Goal: Find specific page/section: Find specific page/section

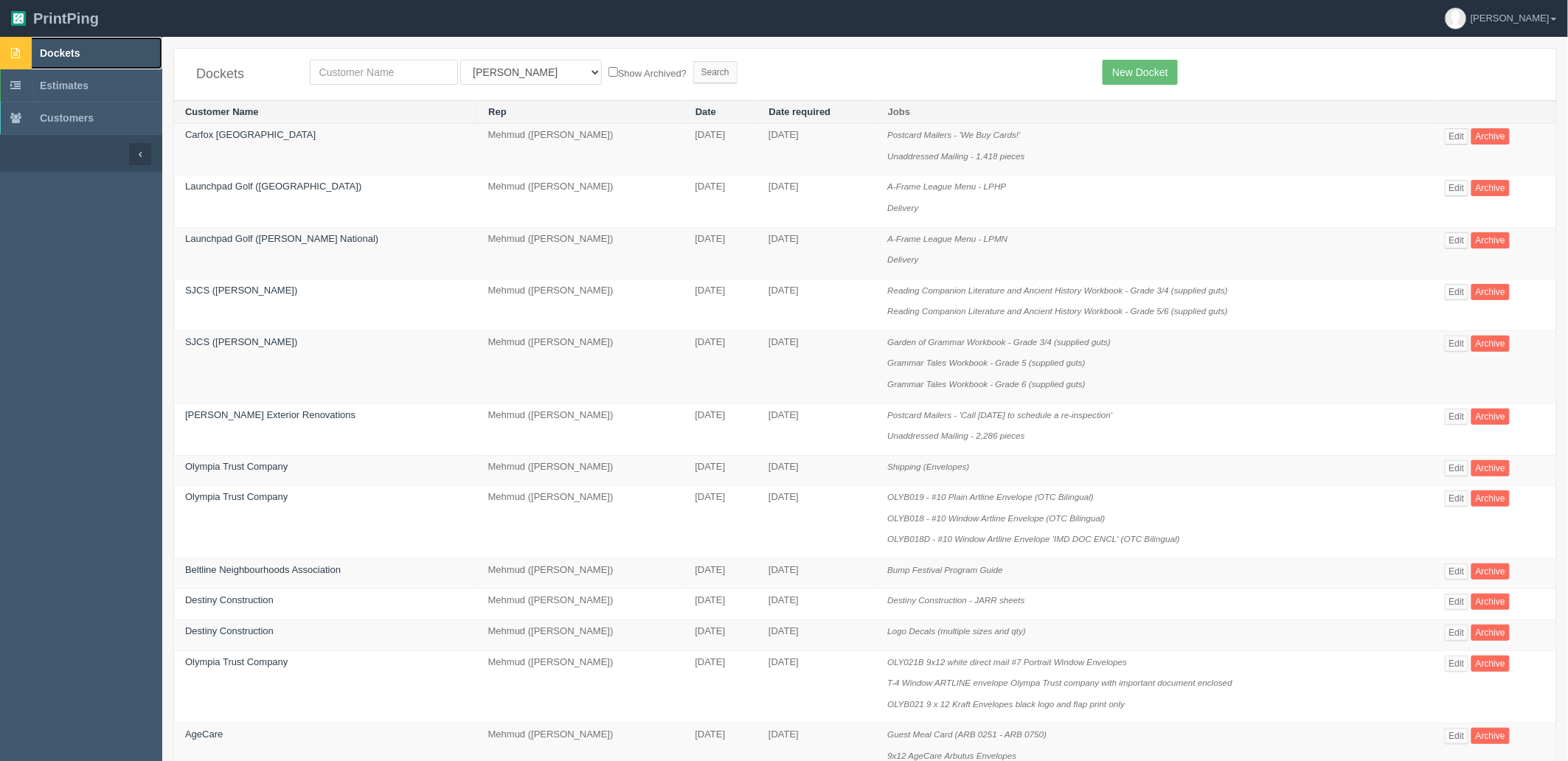
click at [63, 48] on span "Dockets" at bounding box center [60, 53] width 40 height 12
click at [90, 50] on link "Dockets" at bounding box center [81, 53] width 163 height 33
click at [98, 62] on link "Dockets" at bounding box center [81, 53] width 163 height 33
click at [76, 48] on span "Dockets" at bounding box center [60, 53] width 40 height 12
click at [74, 48] on span "Dockets" at bounding box center [60, 53] width 40 height 12
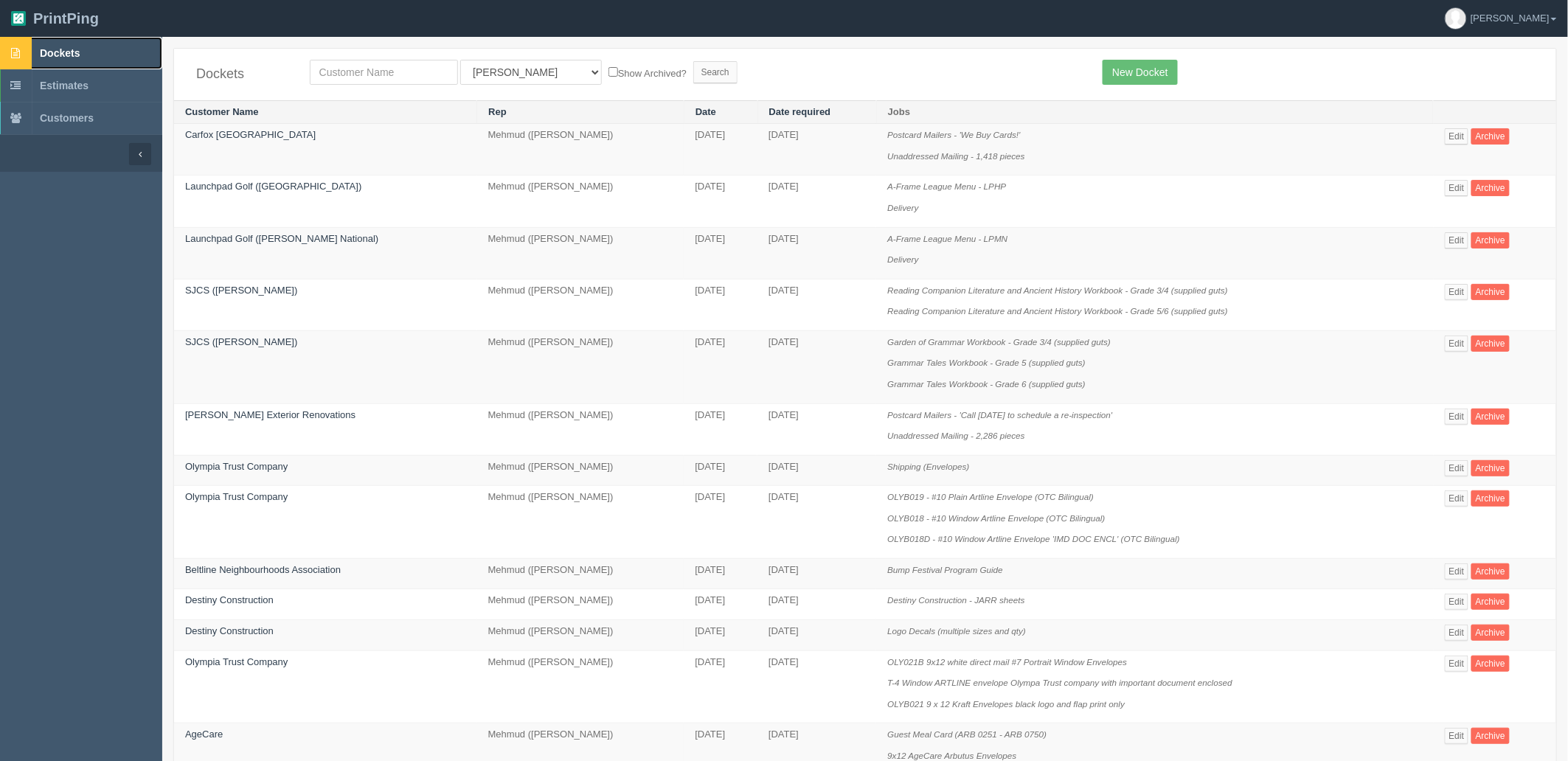
click at [75, 48] on span "Dockets" at bounding box center [60, 53] width 40 height 12
click at [112, 48] on link "Dockets" at bounding box center [81, 53] width 163 height 33
click at [413, 65] on input "text" at bounding box center [384, 73] width 148 height 25
type input "btr"
click at [694, 61] on input "Search" at bounding box center [715, 72] width 44 height 23
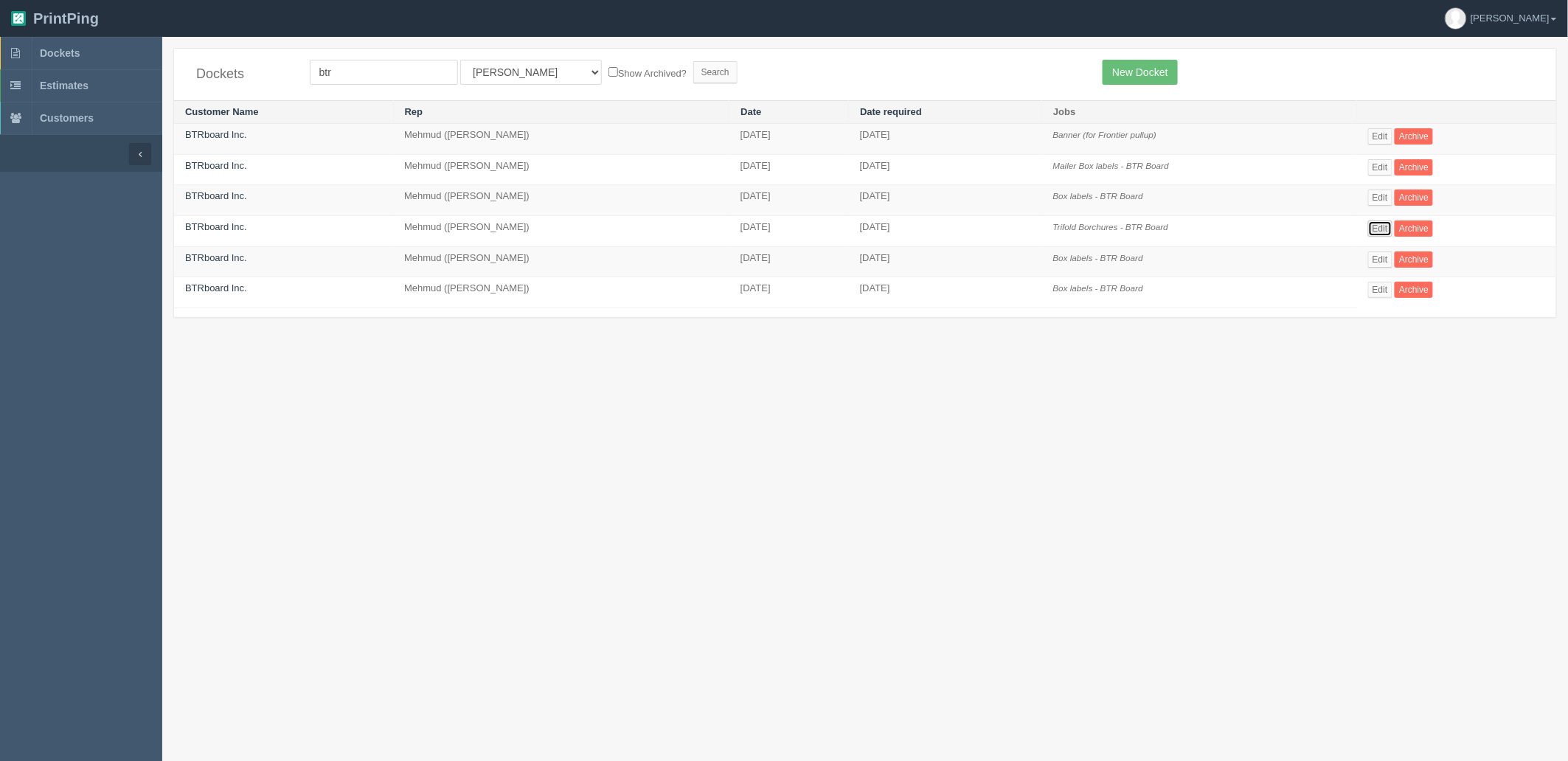
click at [1377, 231] on link "Edit" at bounding box center [1380, 228] width 24 height 16
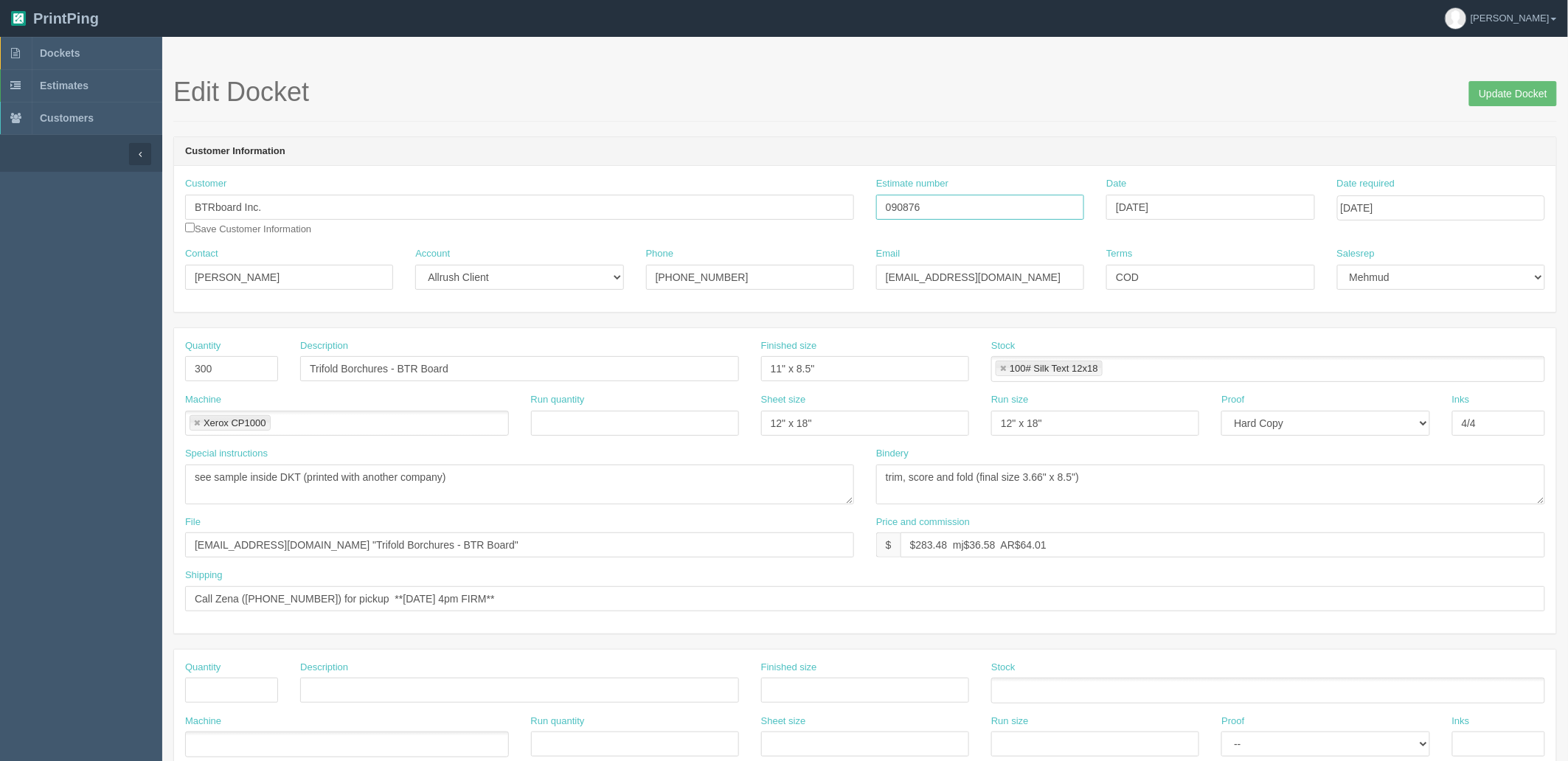
drag, startPoint x: 746, startPoint y: 189, endPoint x: 673, endPoint y: 188, distance: 73.0
click at [673, 188] on div "Customer BTRboard Inc. Save Customer Information Estimate number 090876 Date Ma…" at bounding box center [865, 212] width 1382 height 70
click at [122, 50] on link "Dockets" at bounding box center [81, 53] width 163 height 33
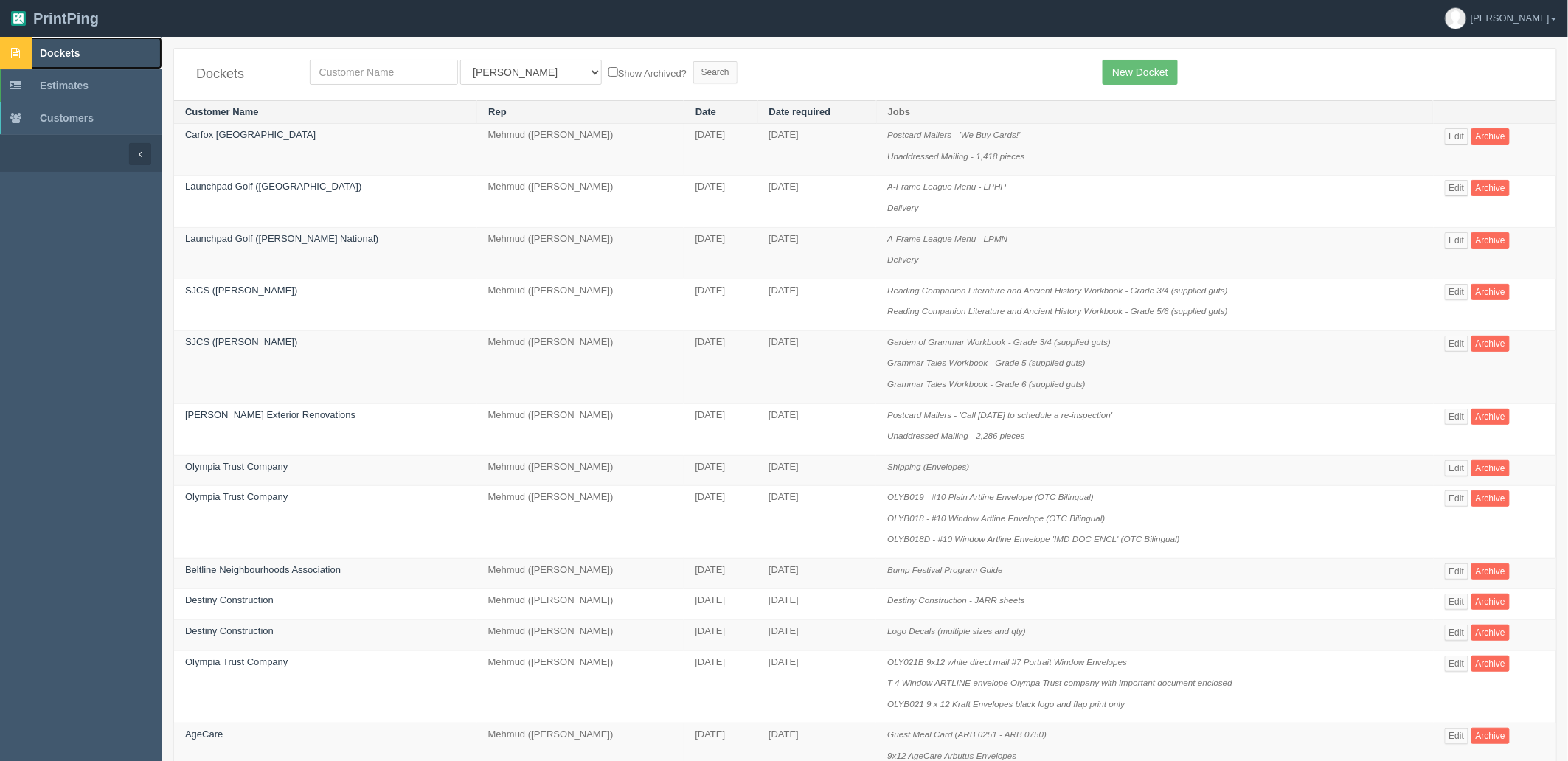
click at [101, 53] on link "Dockets" at bounding box center [81, 53] width 163 height 33
click at [153, 57] on link "Dockets" at bounding box center [81, 53] width 163 height 33
